Goal: Information Seeking & Learning: Learn about a topic

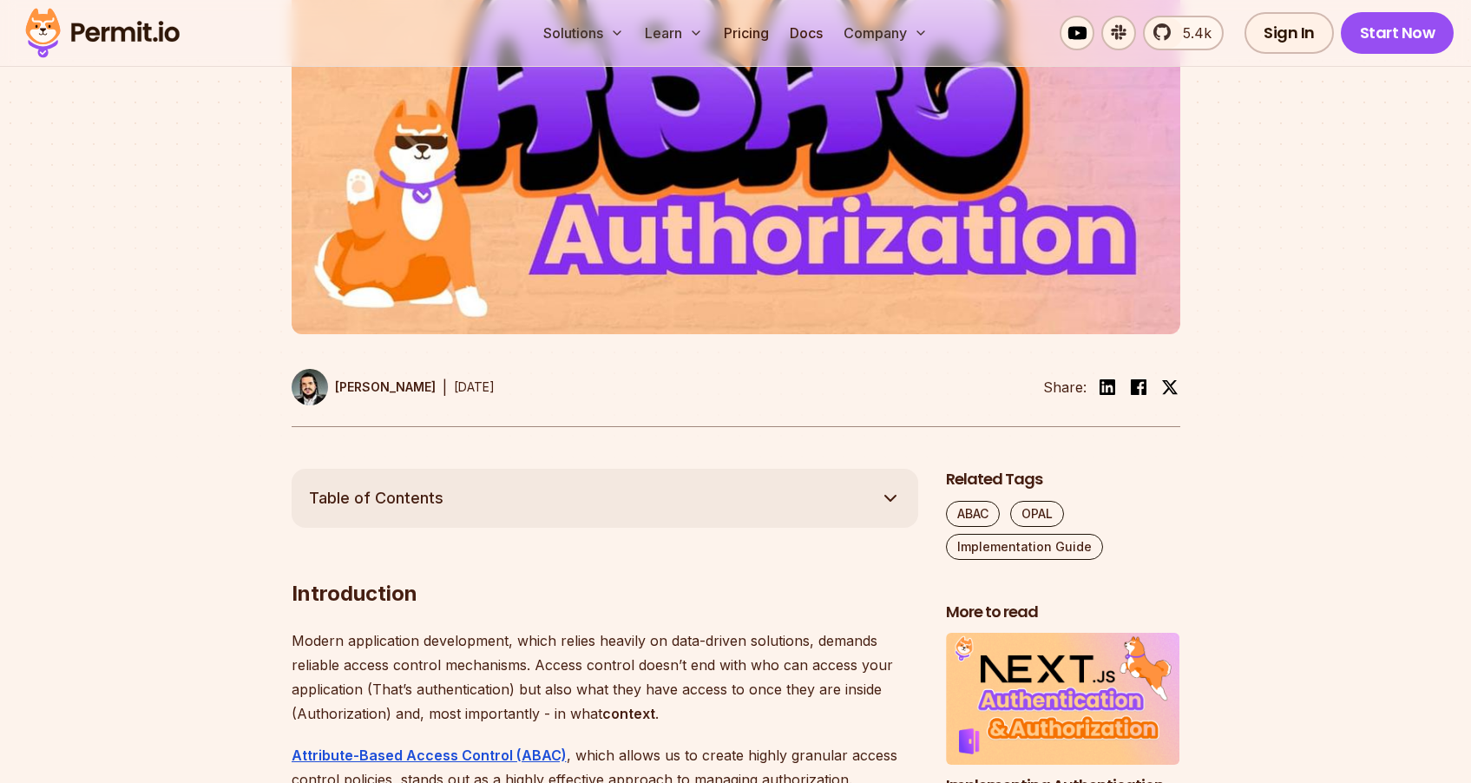
scroll to position [675, 0]
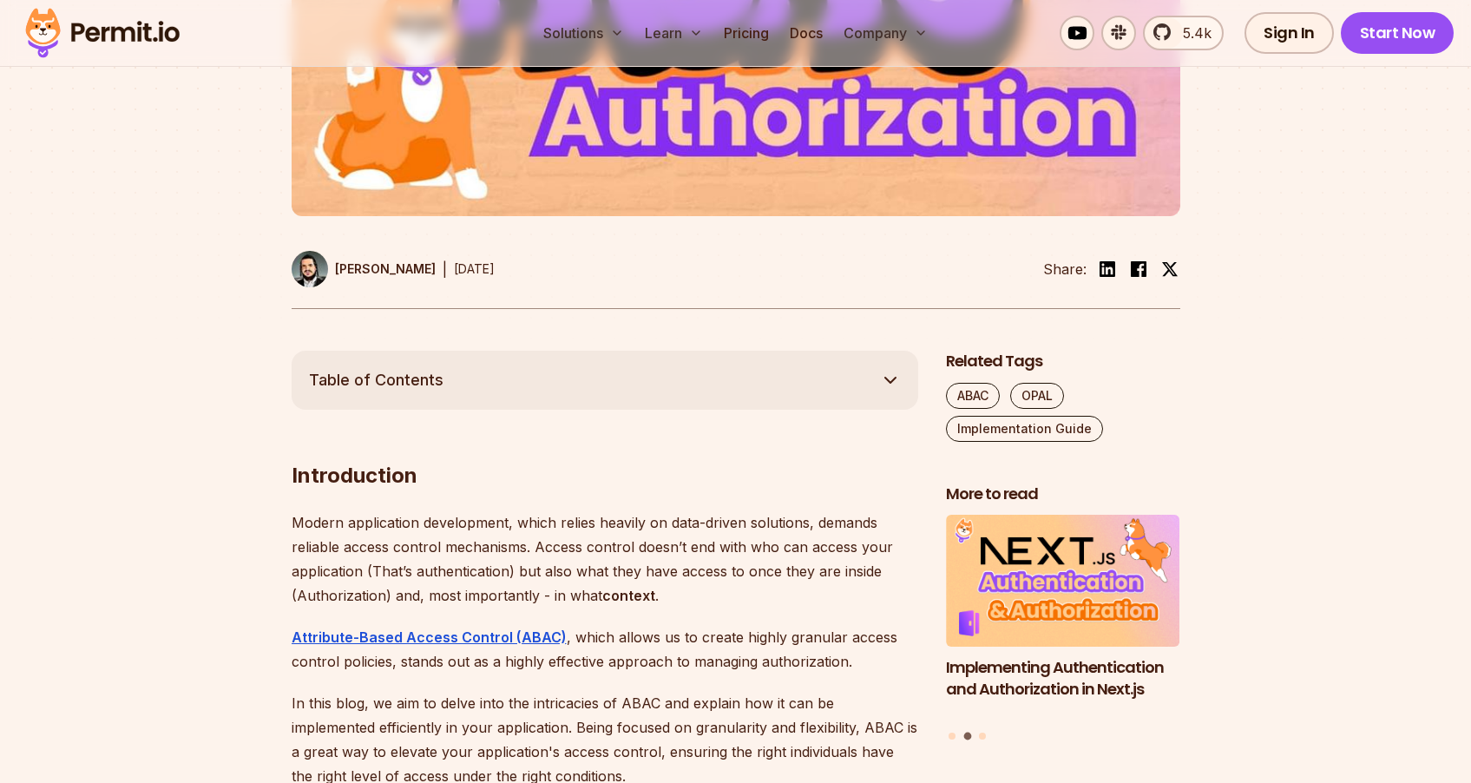
click at [888, 379] on polyline "button" at bounding box center [890, 380] width 10 height 5
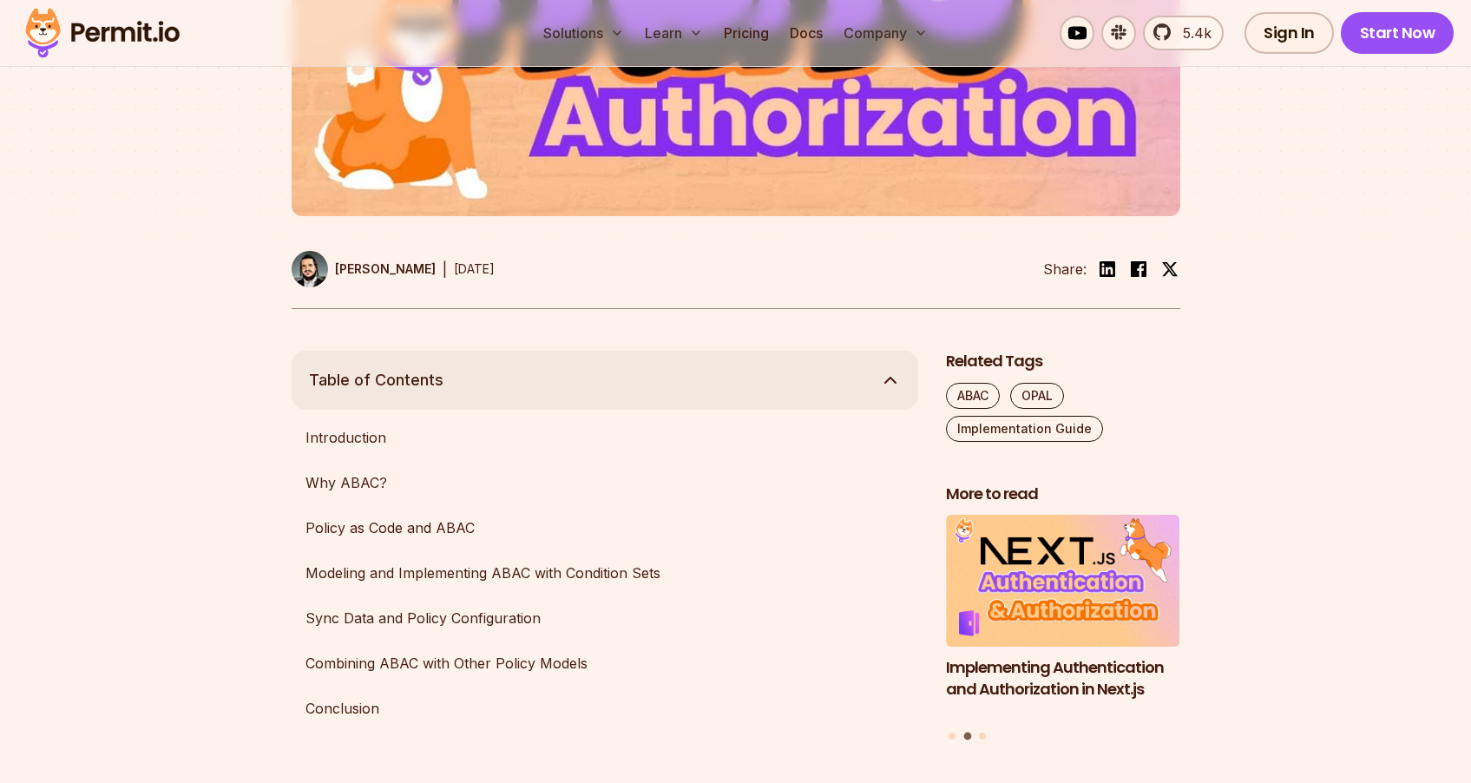
click at [888, 379] on polyline "button" at bounding box center [890, 380] width 10 height 5
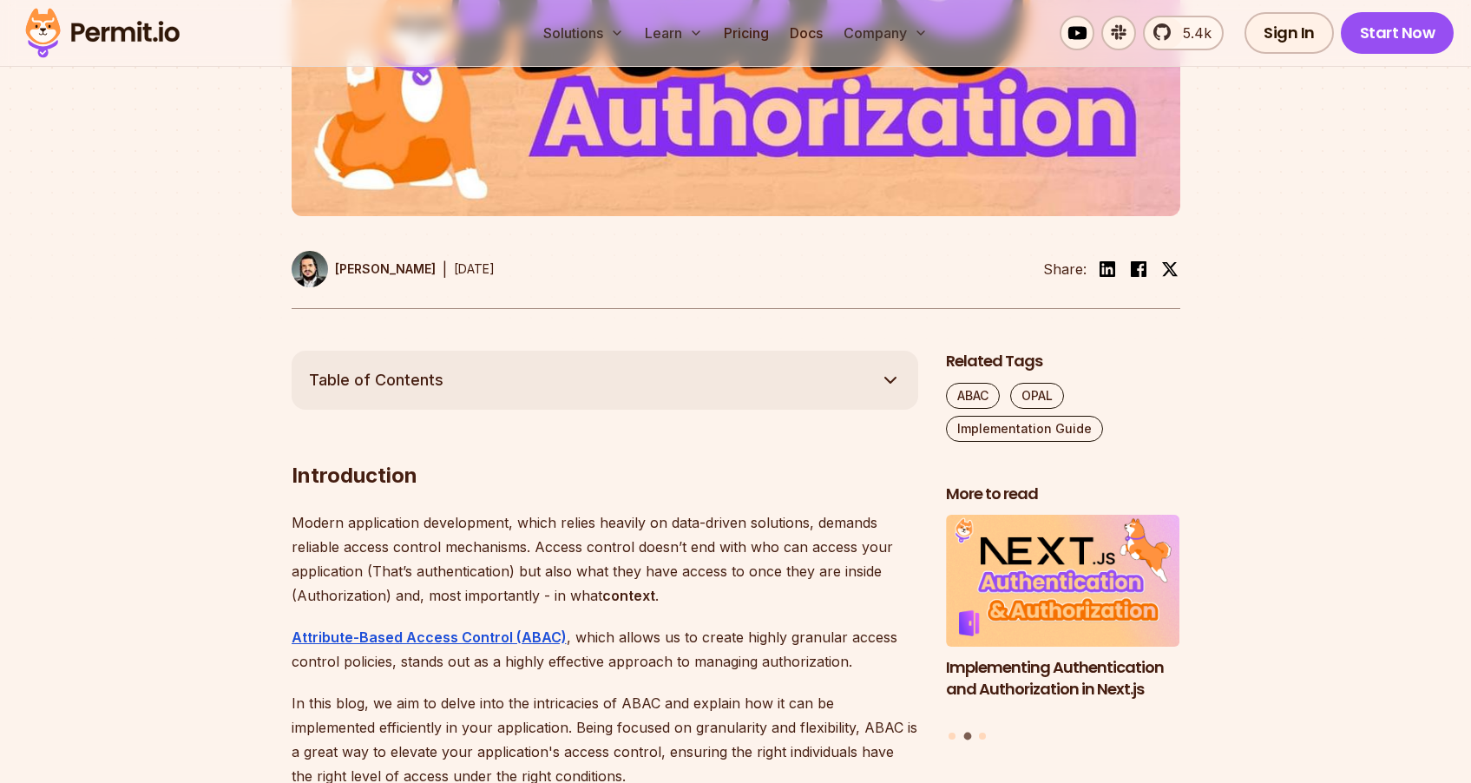
click at [888, 379] on polyline "button" at bounding box center [890, 380] width 10 height 5
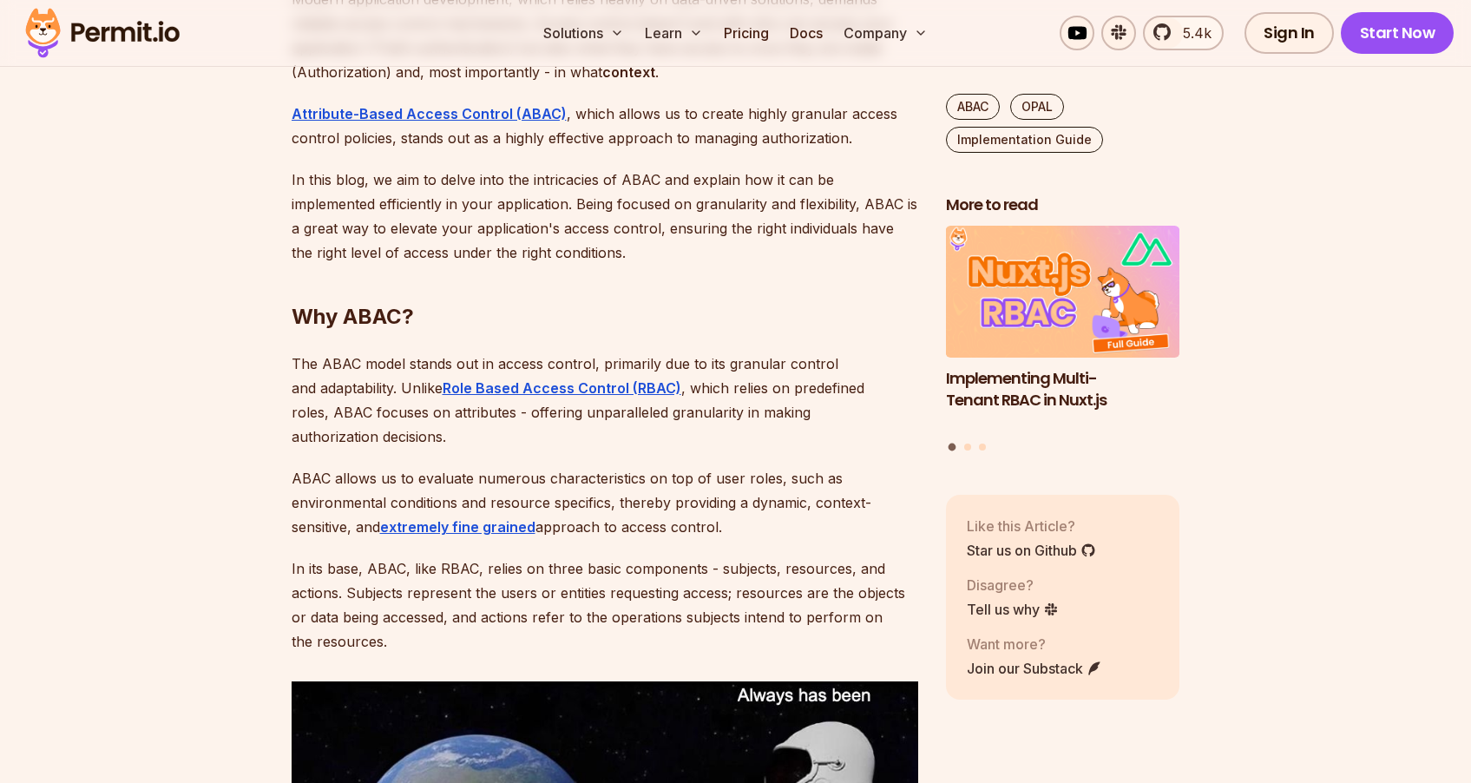
scroll to position [1658, 0]
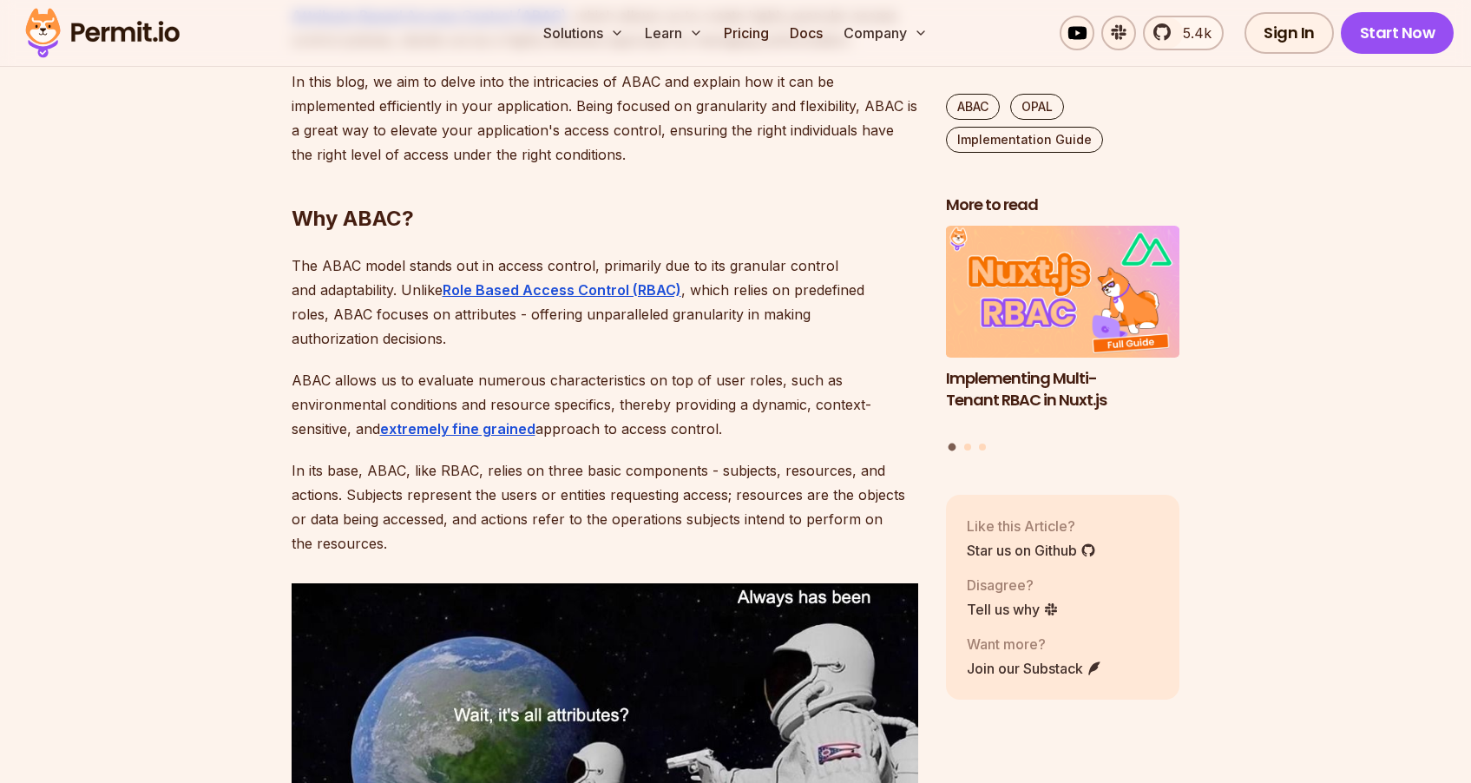
click at [756, 260] on p "The ABAC model stands out in access control, primarily due to its granular cont…" at bounding box center [605, 301] width 627 height 97
click at [738, 295] on p "The ABAC model stands out in access control, primarily due to its granular cont…" at bounding box center [605, 301] width 627 height 97
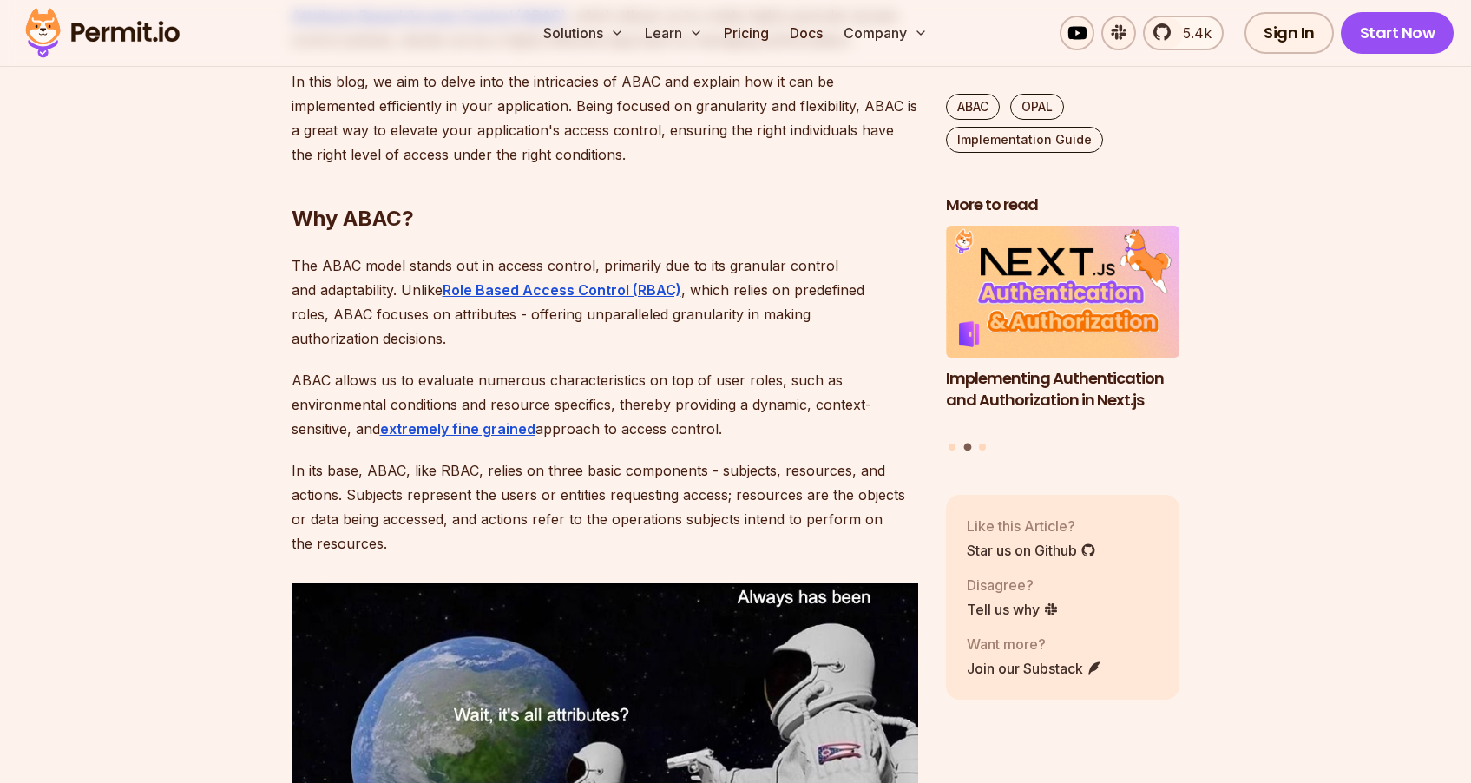
scroll to position [1669, 0]
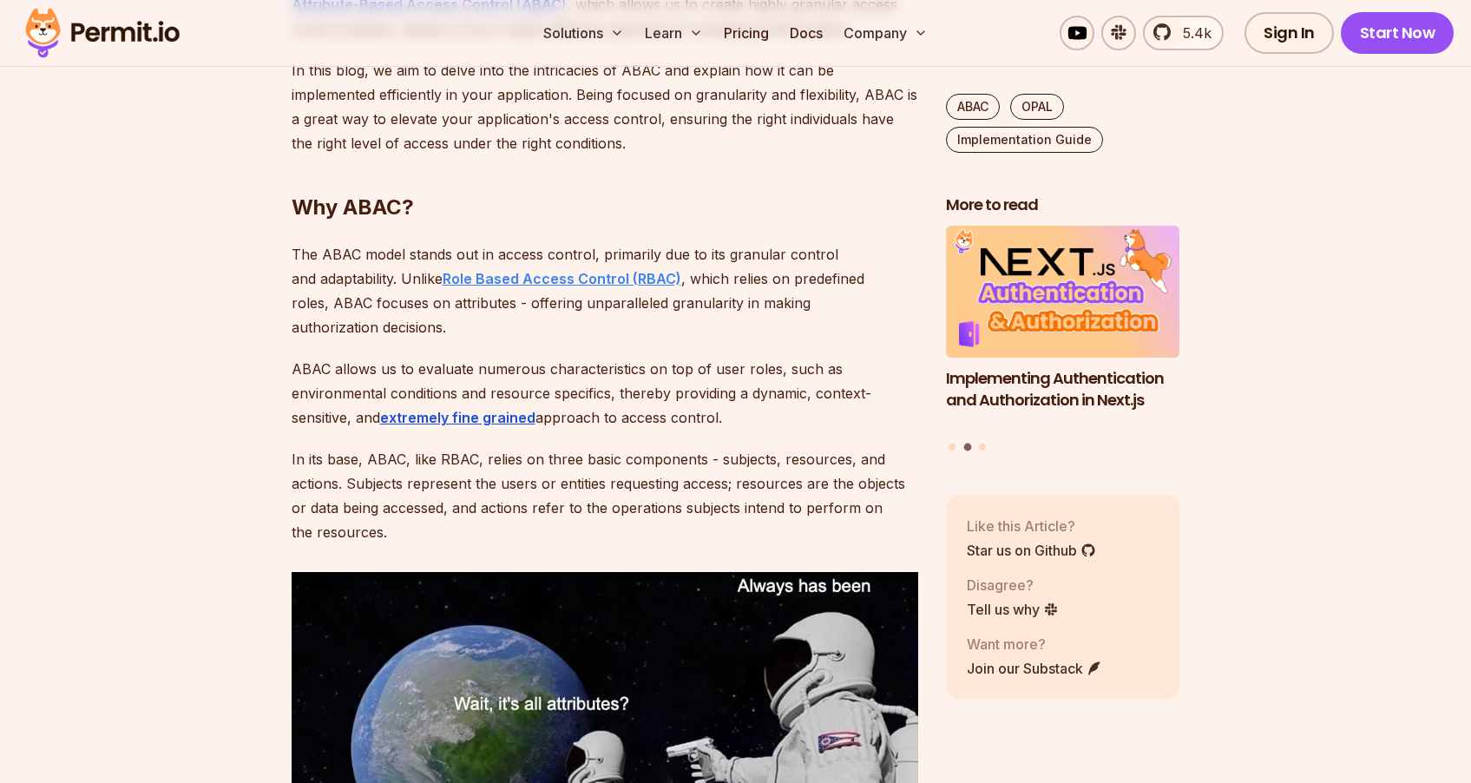
click at [542, 273] on strong "Role Based Access Control (RBAC)" at bounding box center [562, 278] width 239 height 17
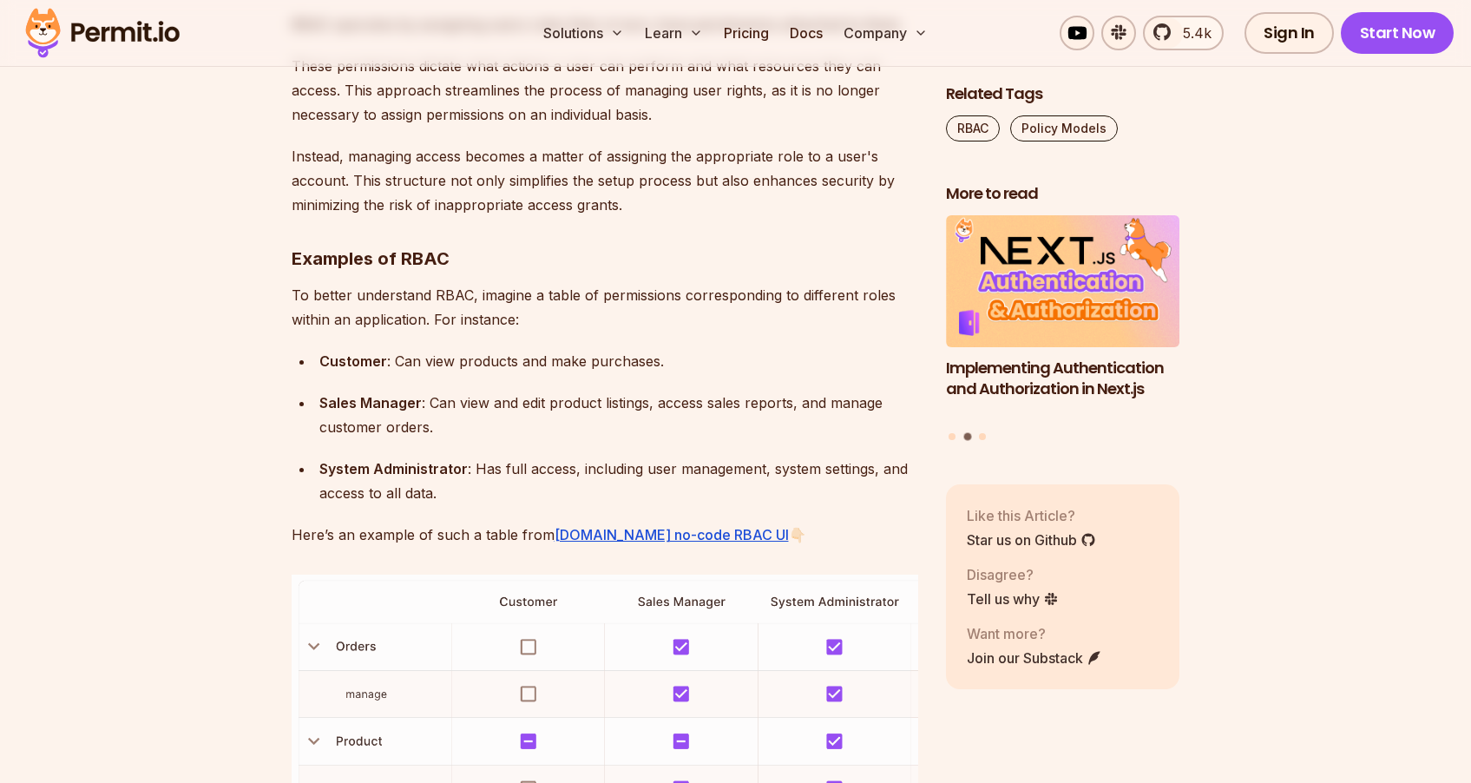
scroll to position [2204, 0]
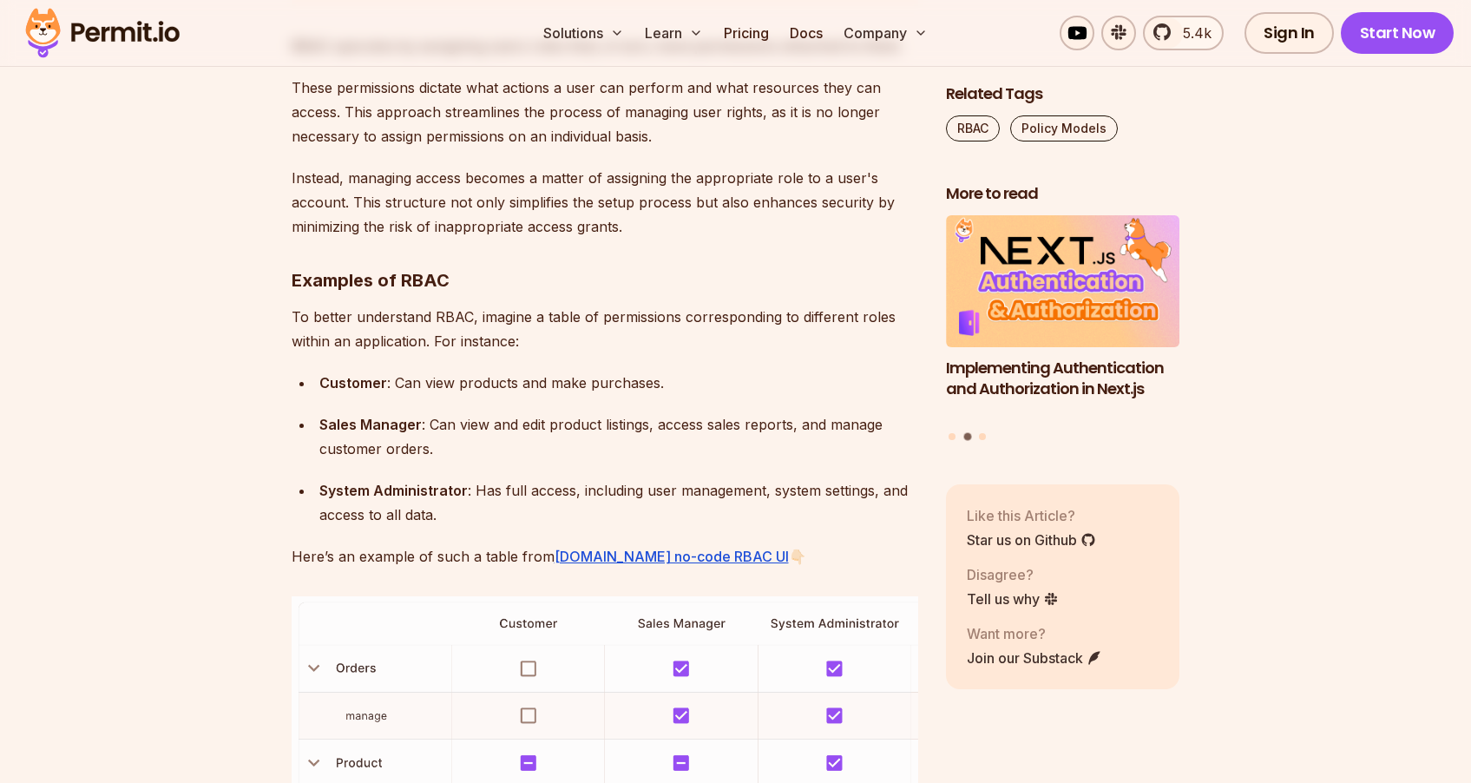
click at [588, 375] on div "Customer : Can view products and make purchases." at bounding box center [618, 383] width 599 height 24
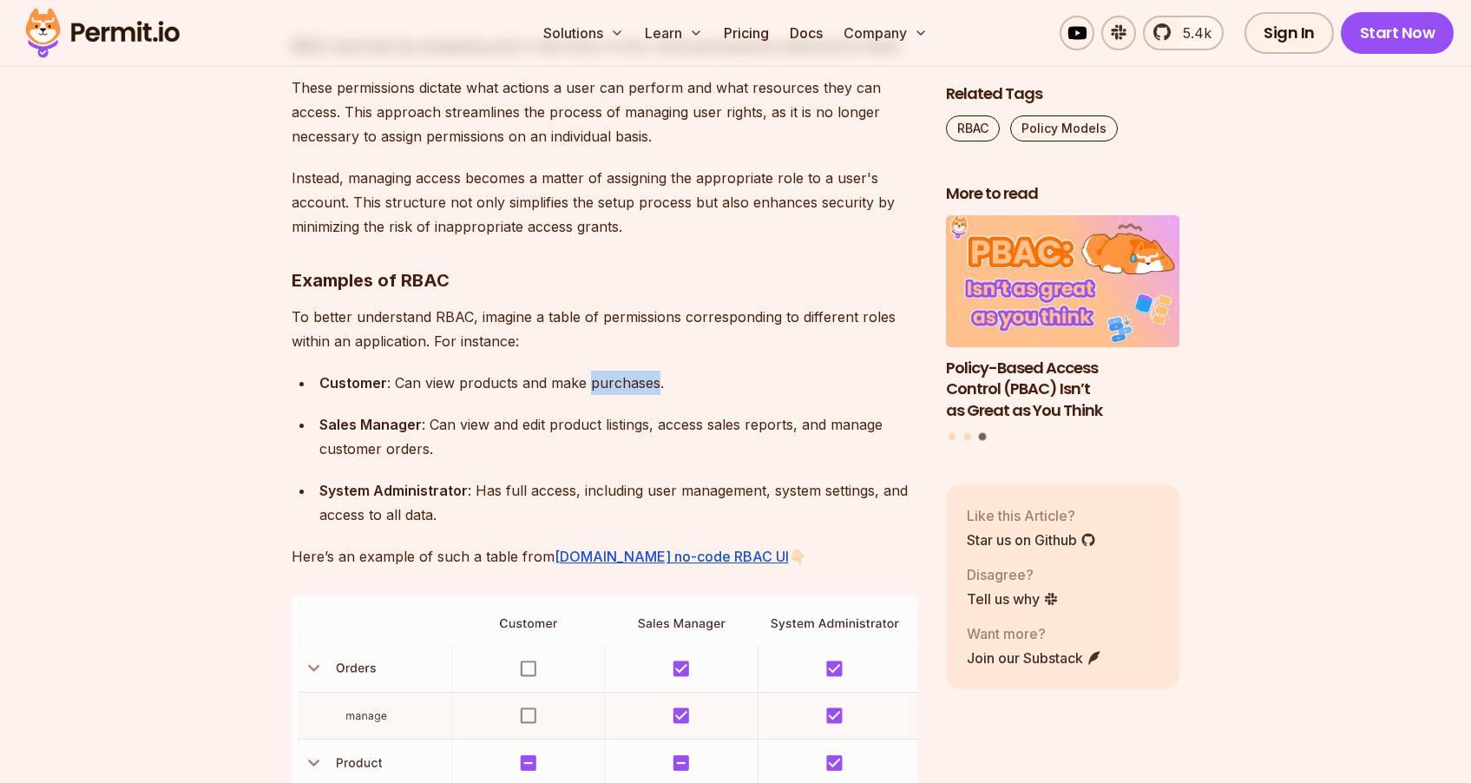
click at [538, 373] on div "Customer : Can view products and make purchases." at bounding box center [618, 383] width 599 height 24
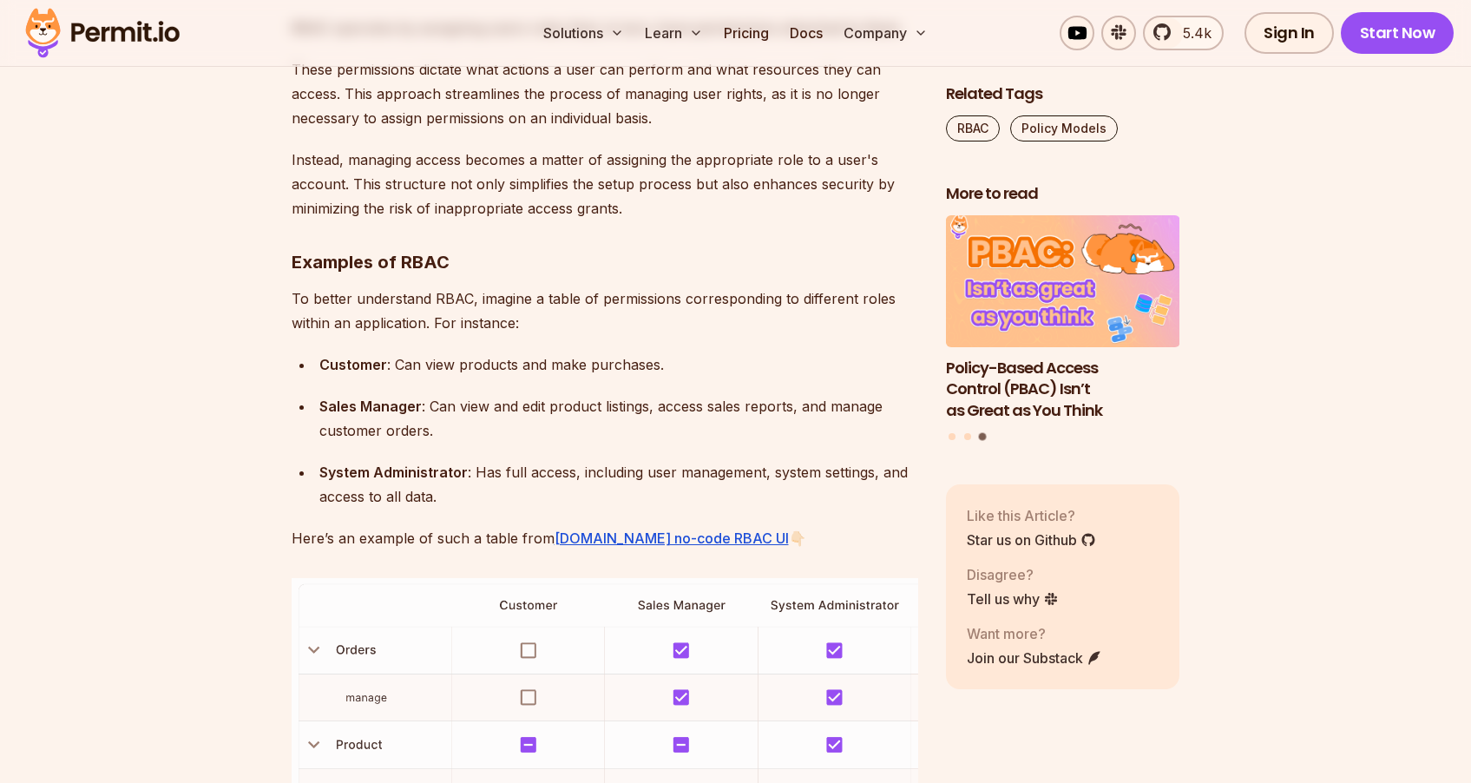
scroll to position [2224, 0]
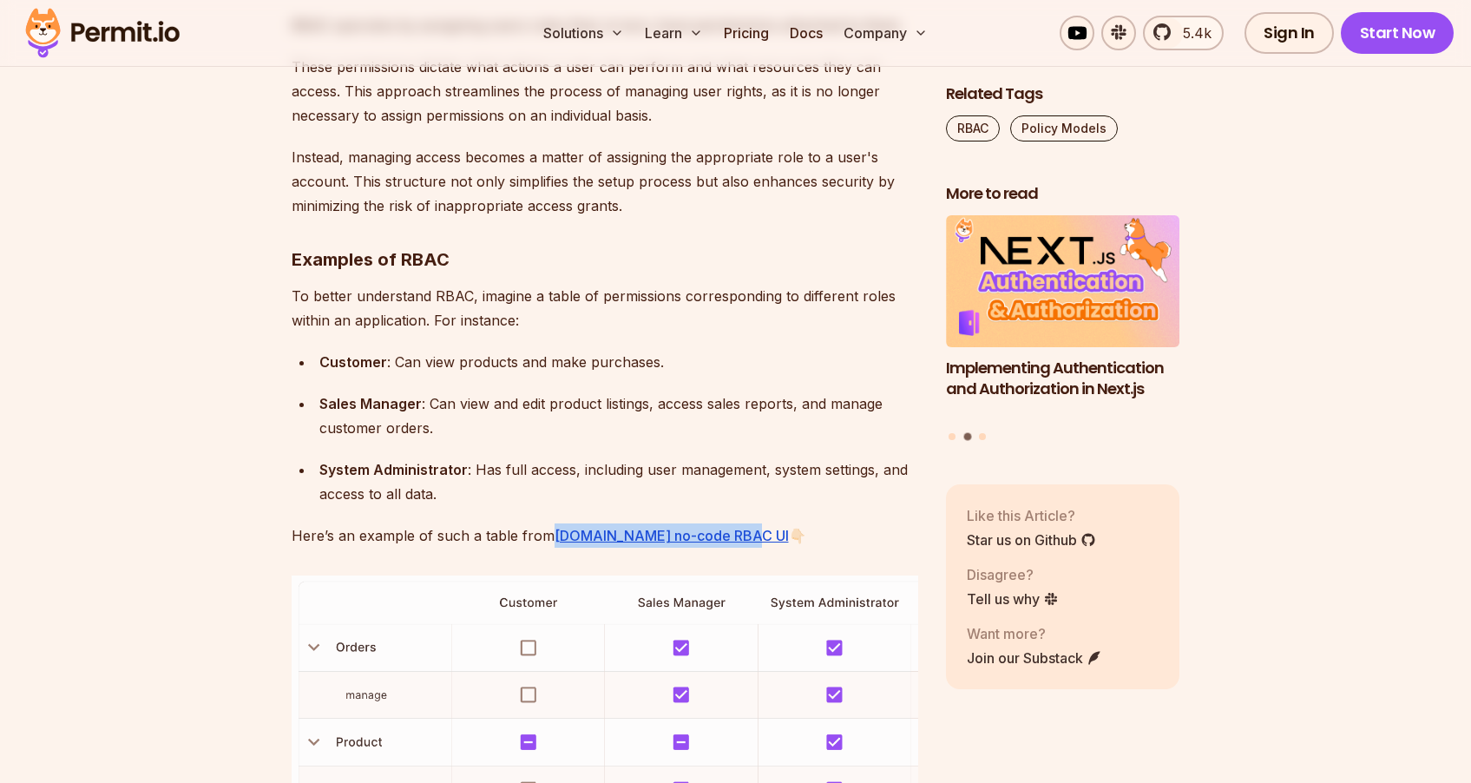
click at [626, 380] on ul "Customer : Can view products and make purchases. Sales Manager : Can view and e…" at bounding box center [605, 428] width 627 height 156
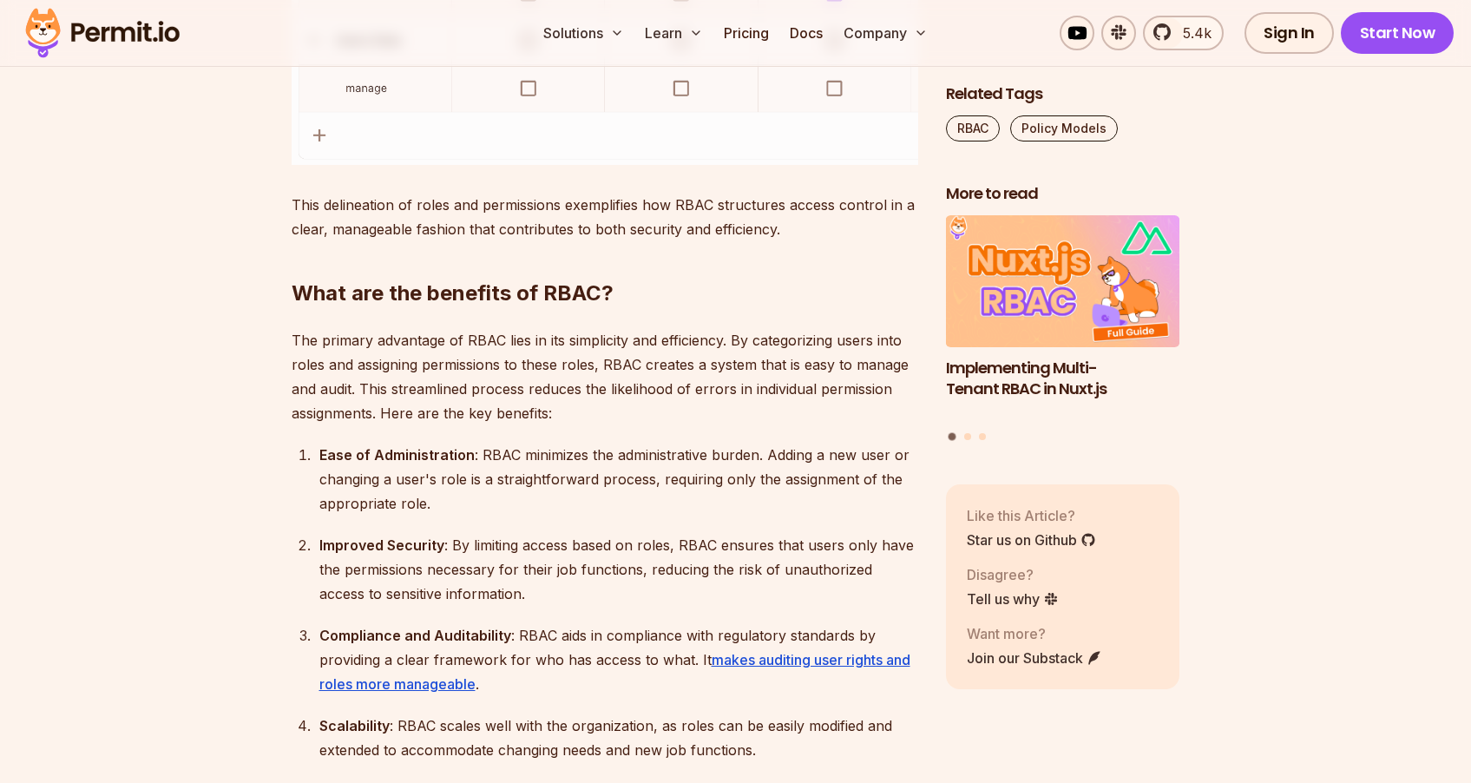
scroll to position [3329, 0]
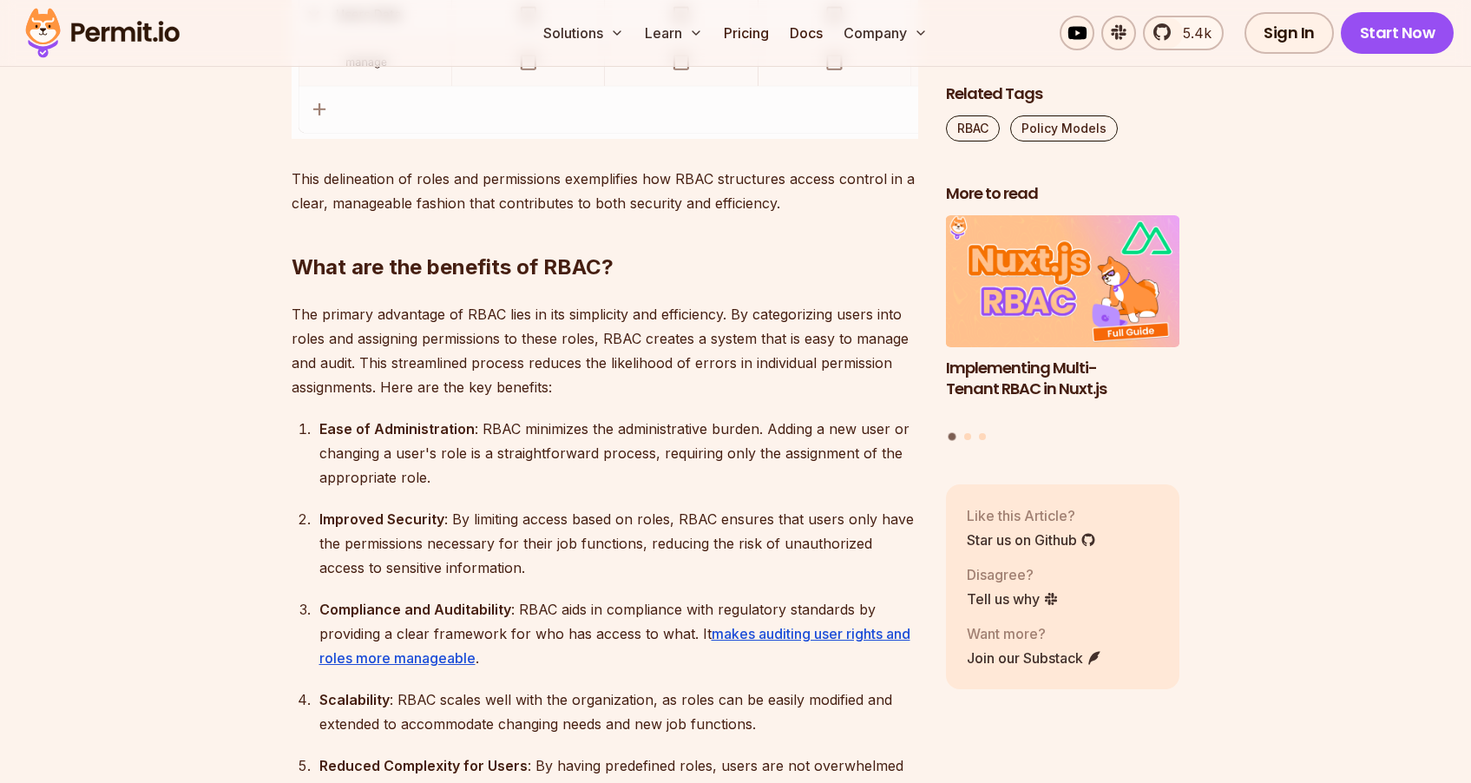
click at [525, 430] on div "Ease of Administration : RBAC minimizes the administrative burden. Adding a new…" at bounding box center [618, 453] width 599 height 73
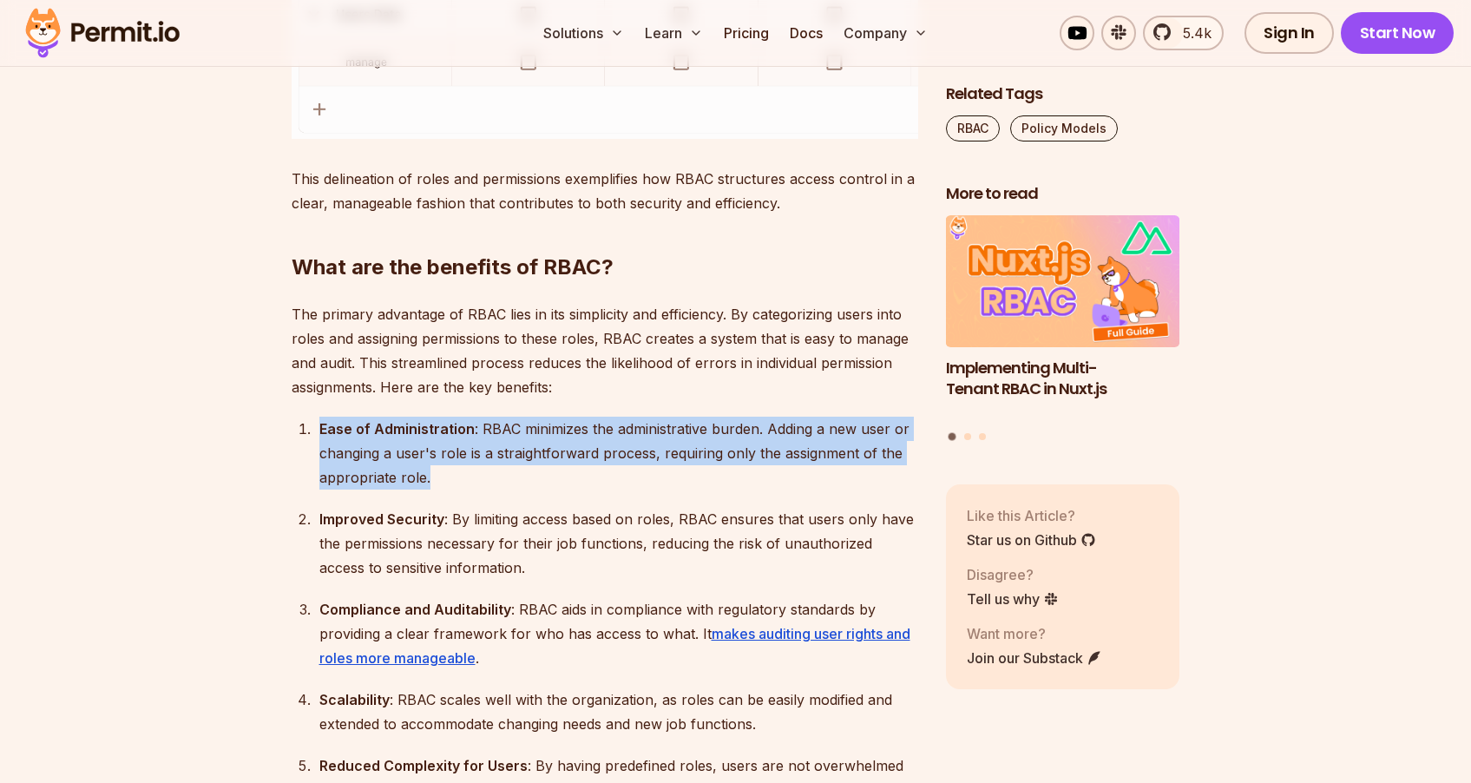
click at [538, 458] on div "Ease of Administration : RBAC minimizes the administrative burden. Adding a new…" at bounding box center [618, 453] width 599 height 73
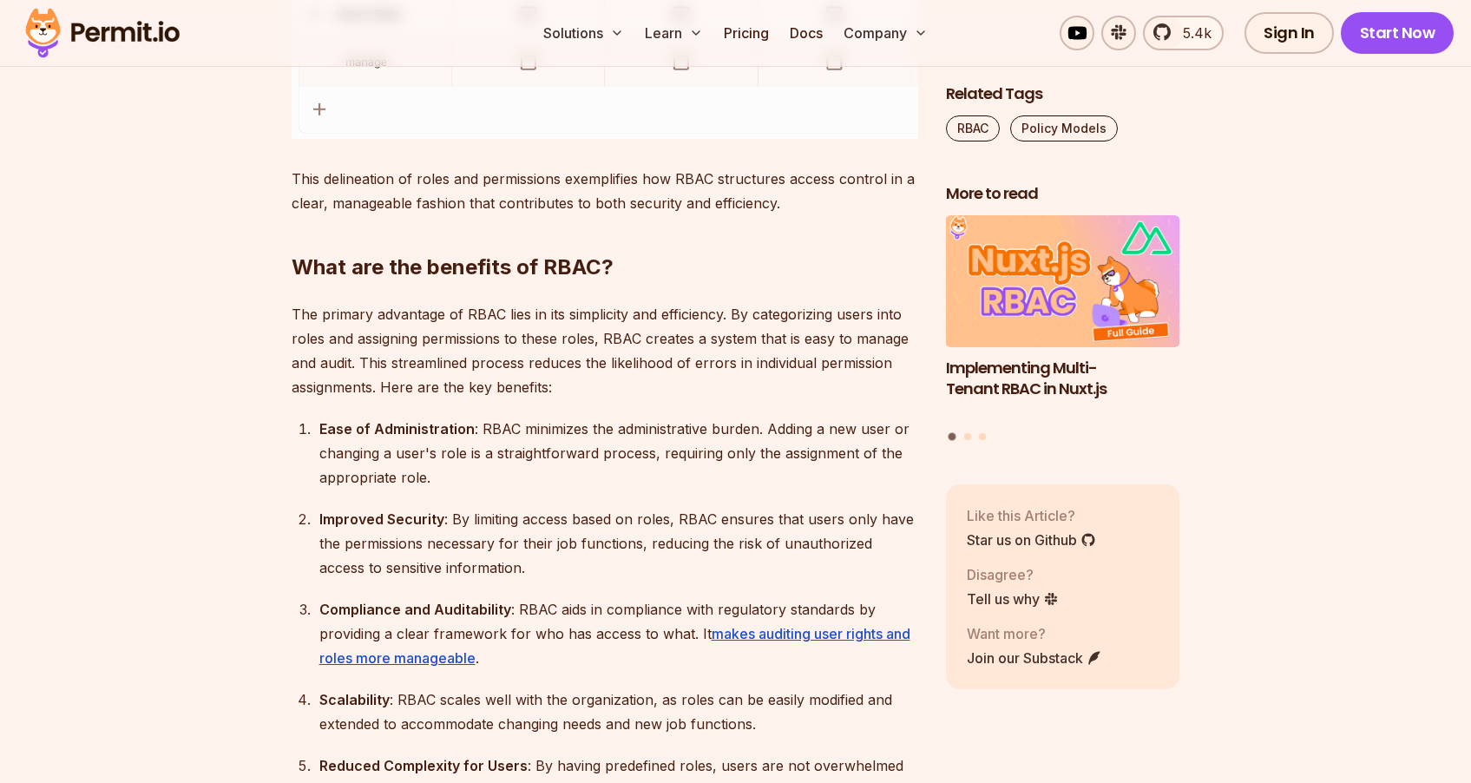
click at [421, 450] on div "Ease of Administration : RBAC minimizes the administrative burden. Adding a new…" at bounding box center [618, 453] width 599 height 73
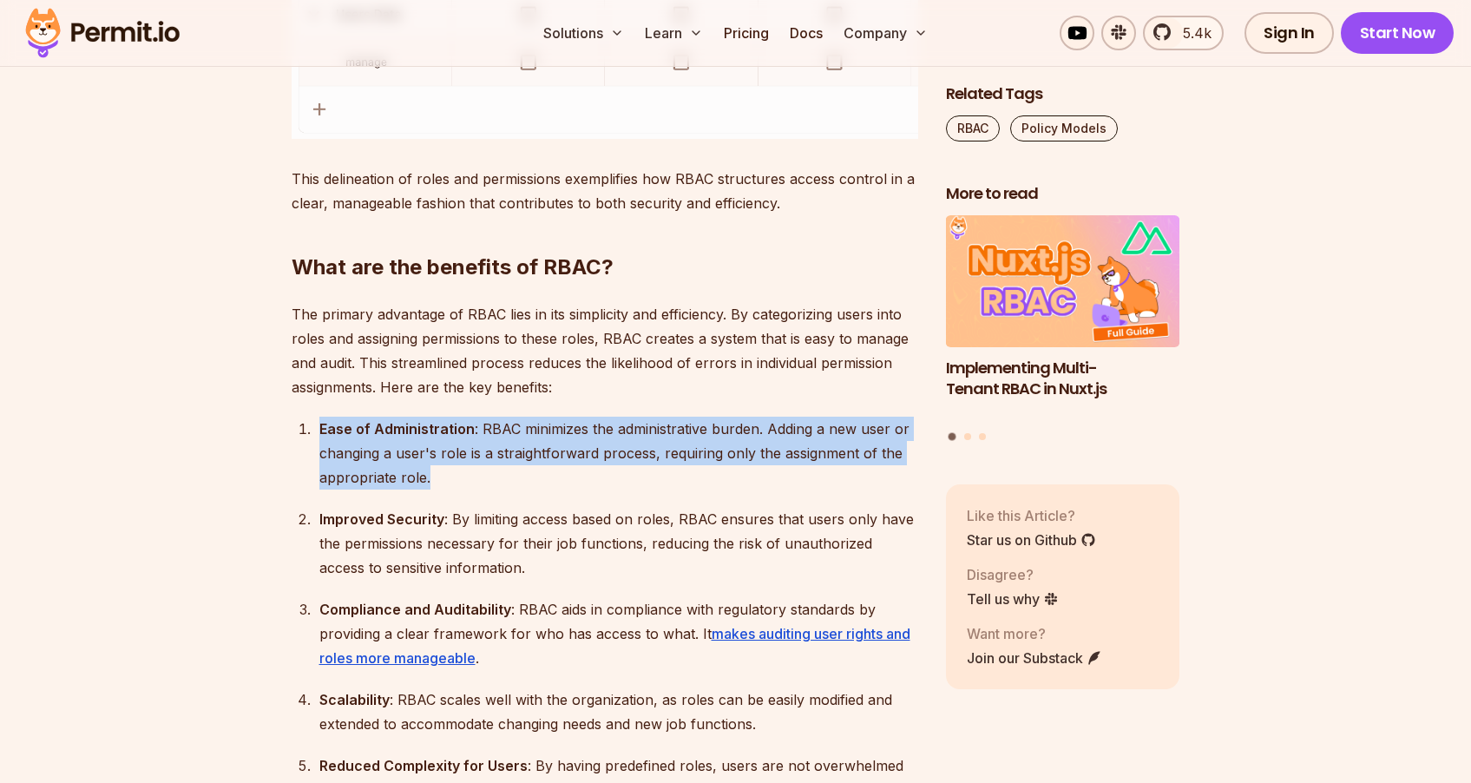
click at [460, 465] on div "Ease of Administration : RBAC minimizes the administrative burden. Adding a new…" at bounding box center [618, 453] width 599 height 73
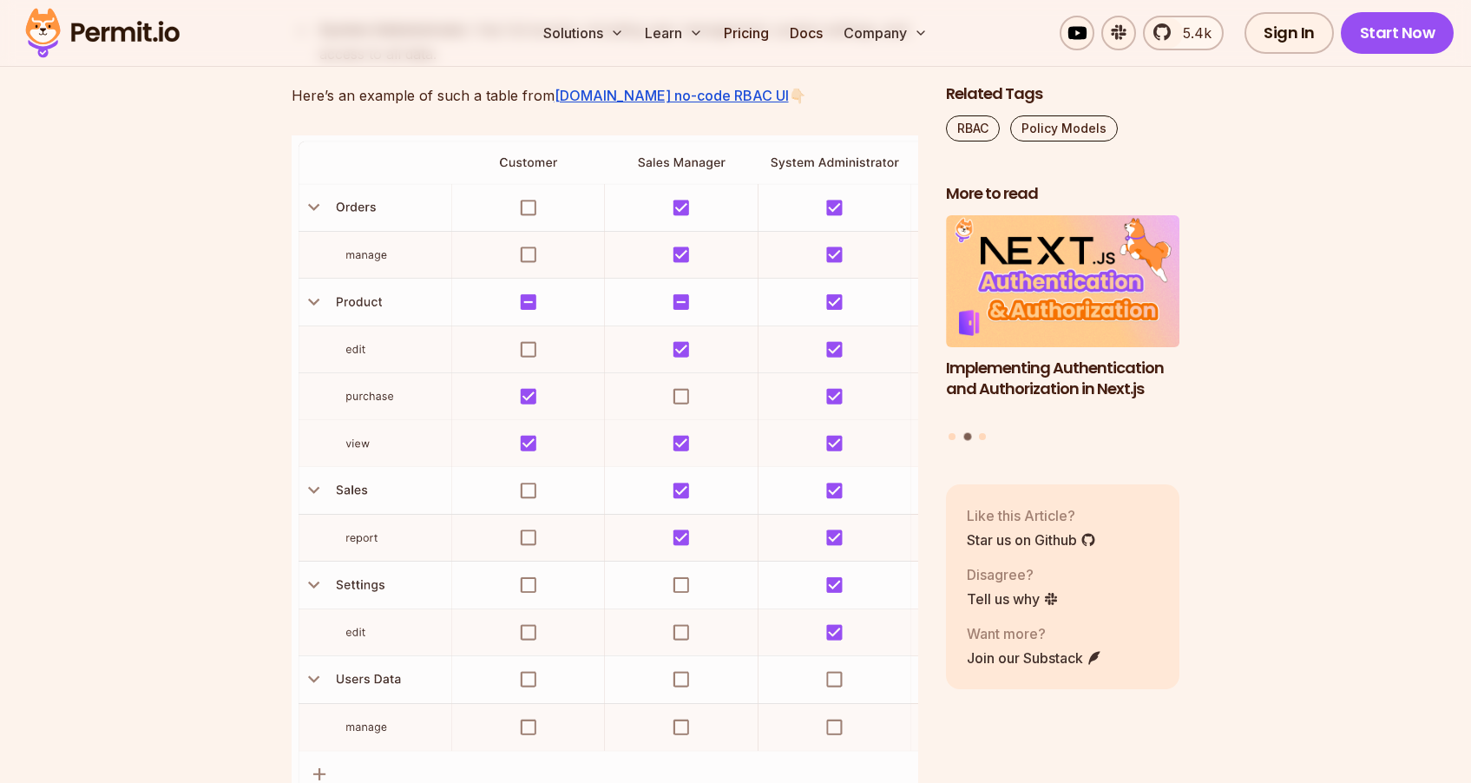
scroll to position [2599, 0]
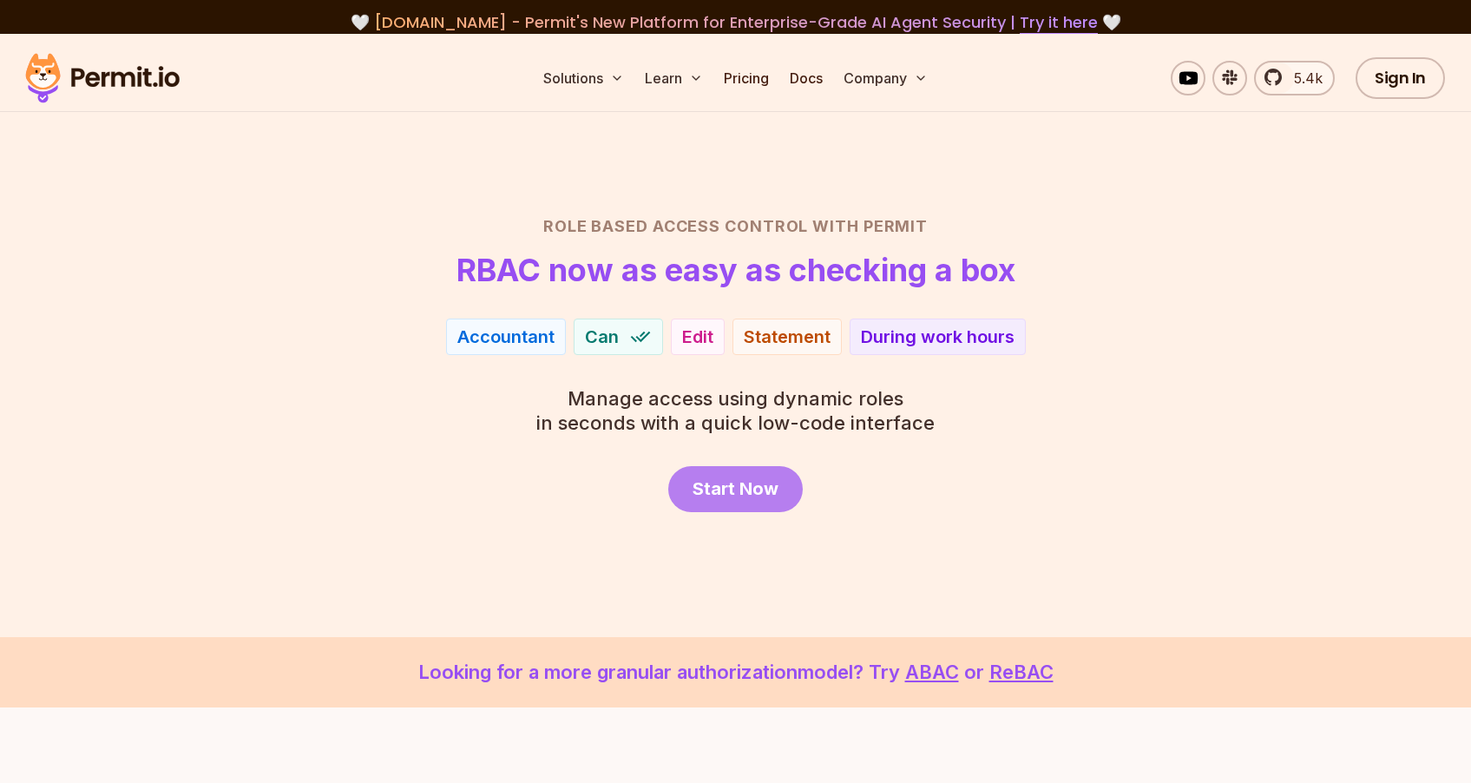
click at [732, 496] on span "Start Now" at bounding box center [736, 488] width 86 height 24
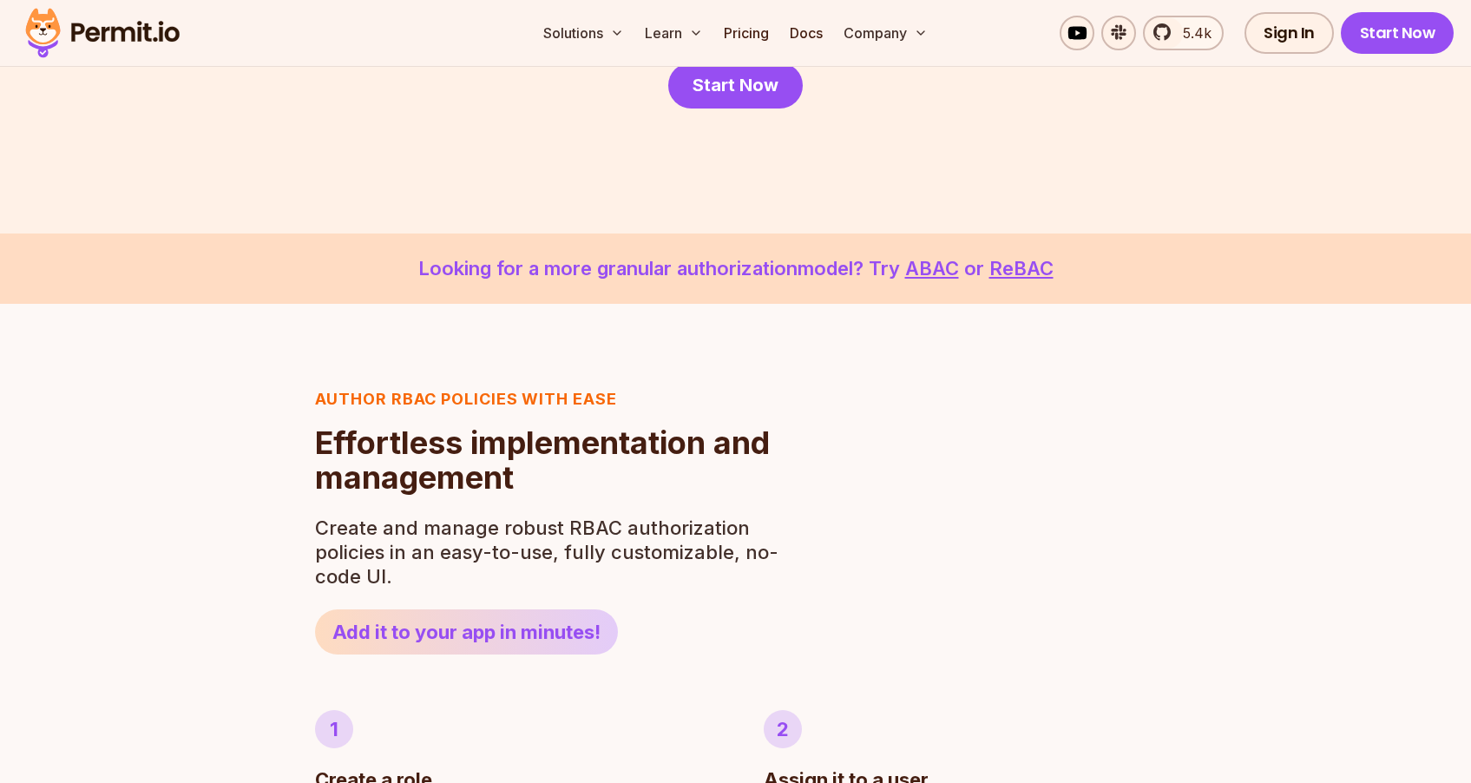
scroll to position [419, 0]
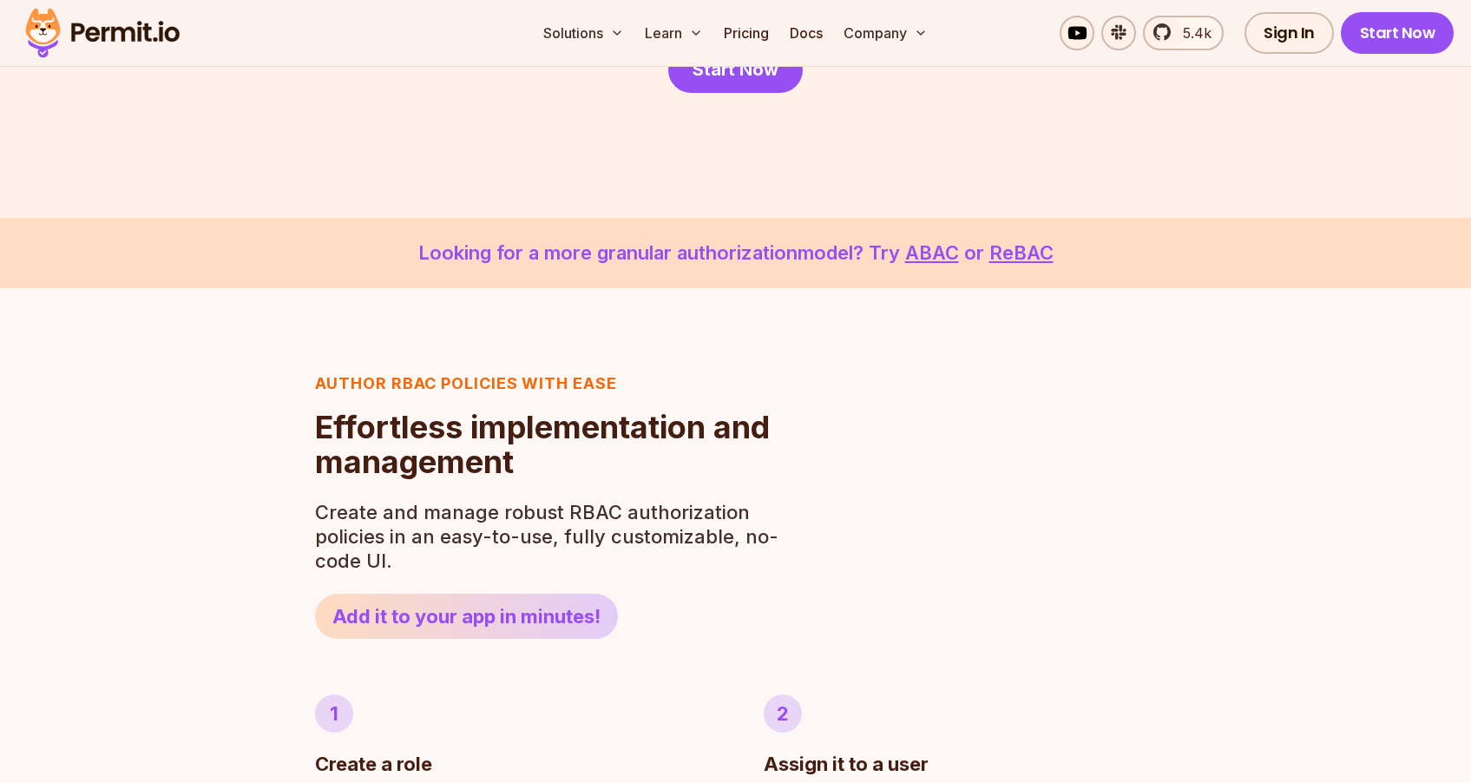
click at [351, 379] on h3 "Author RBAC POLICIES with EASE" at bounding box center [552, 383] width 474 height 24
click at [380, 440] on h2 "Effortless implementation and management" at bounding box center [552, 444] width 474 height 69
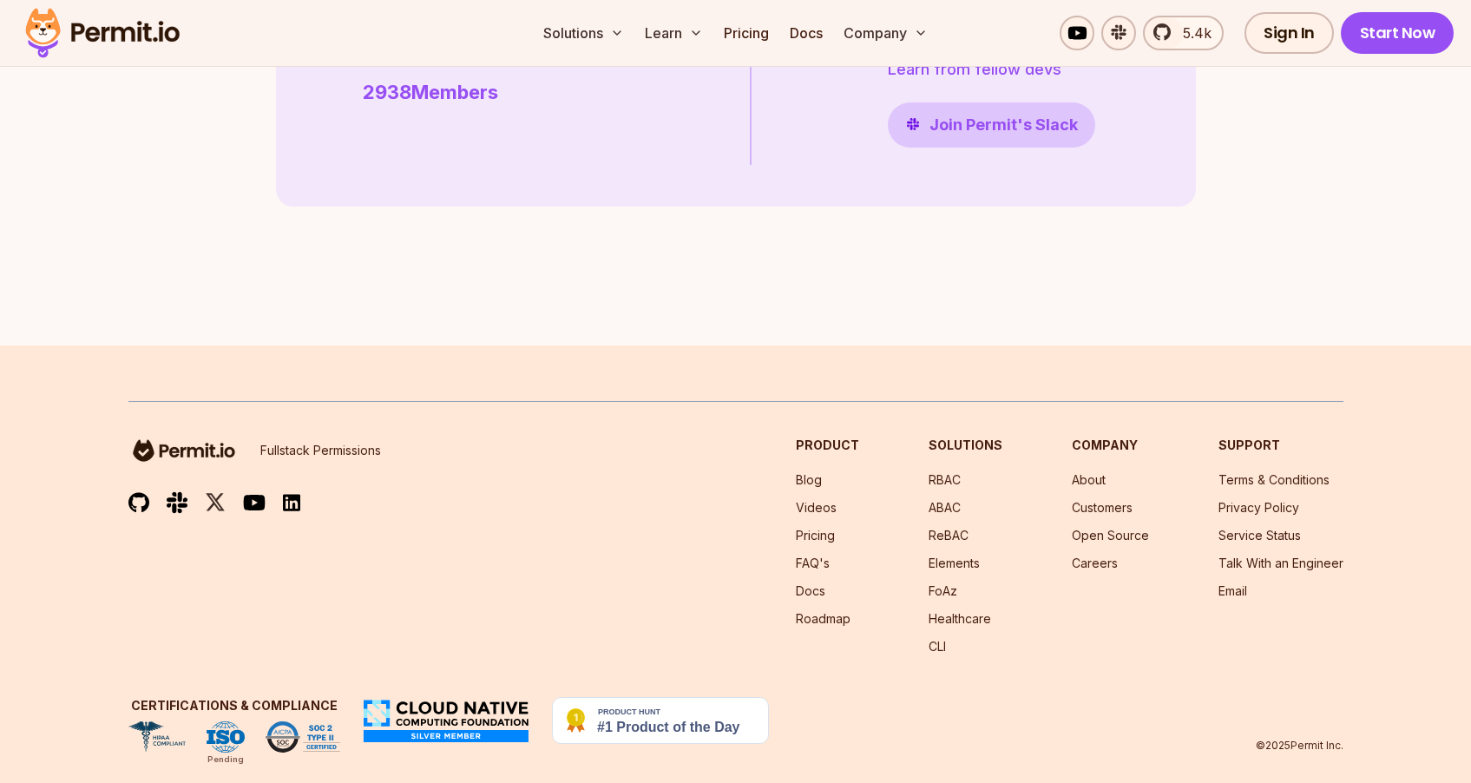
scroll to position [5033, 0]
